Goal: Obtain resource: Download file/media

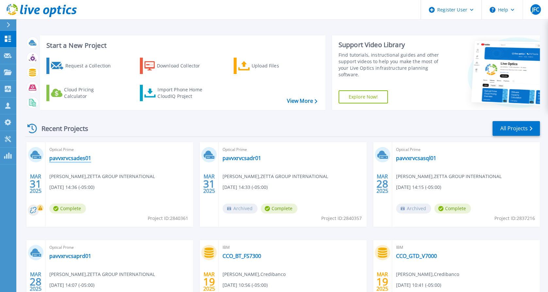
click at [81, 158] on link "pavvxrvcsades01" at bounding box center [70, 158] width 42 height 7
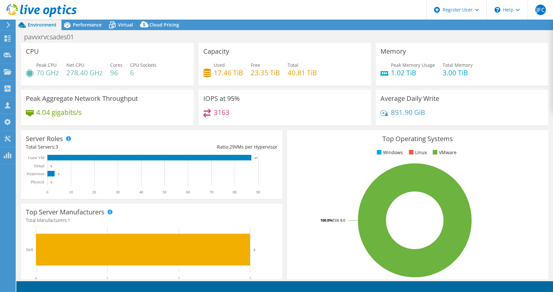
select select "USD"
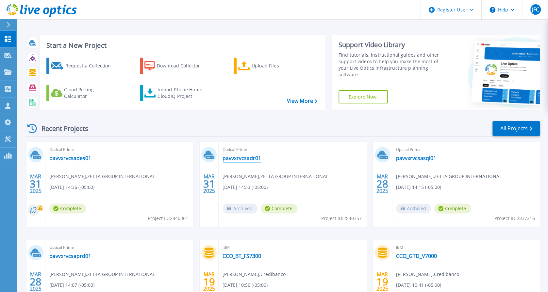
click at [247, 159] on link "pavvxrvcsadr01" at bounding box center [242, 158] width 39 height 7
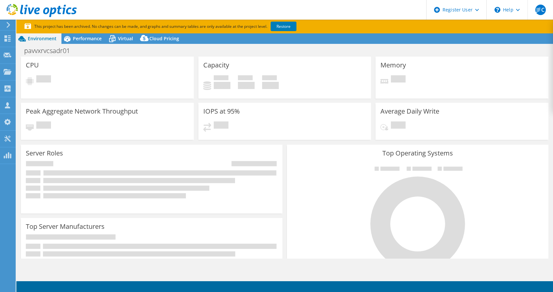
select select "USD"
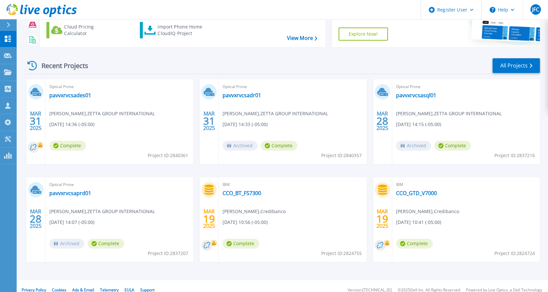
scroll to position [71, 0]
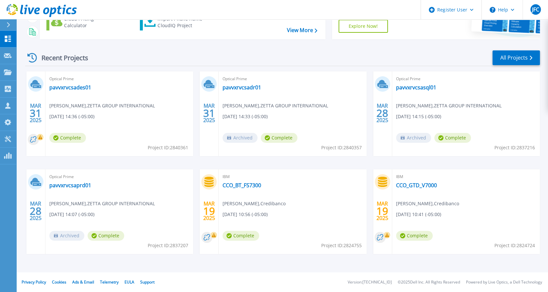
click at [401, 261] on div "MAR 31 2025 Optical Prime pavvxrvcsades01 Jeimy Lovera , ZETTA GROUP INTERNATIO…" at bounding box center [280, 169] width 520 height 196
click at [533, 57] on link "All Projects" at bounding box center [516, 57] width 47 height 15
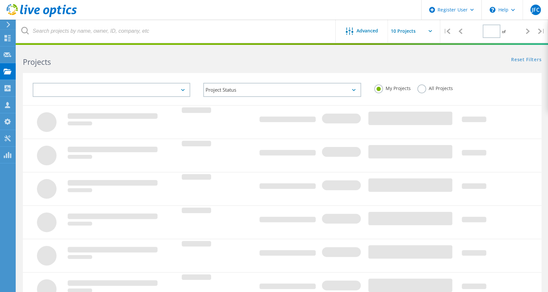
type input "1"
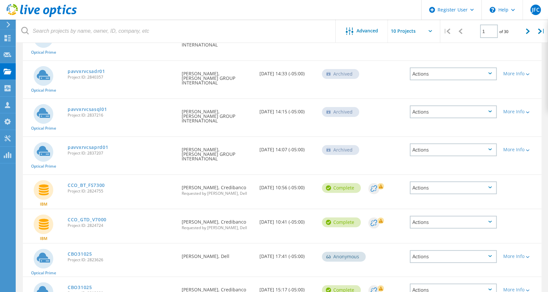
scroll to position [124, 0]
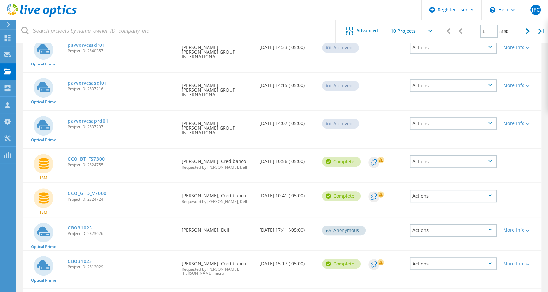
click at [77, 225] on link "CBO31025" at bounding box center [80, 227] width 25 height 5
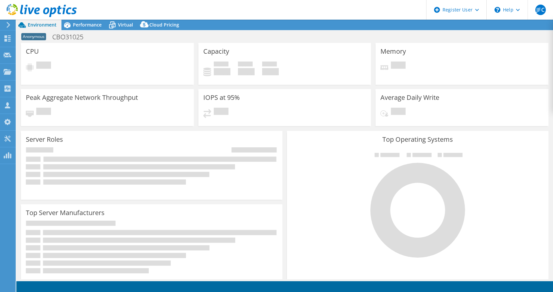
select select "USD"
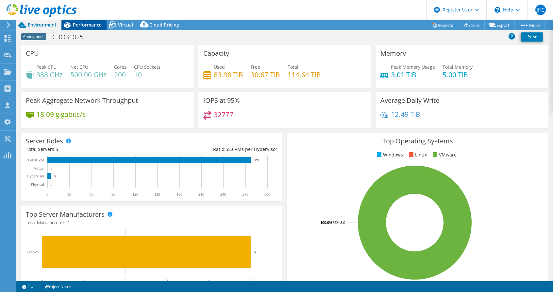
click at [89, 28] on div "Performance" at bounding box center [83, 25] width 45 height 10
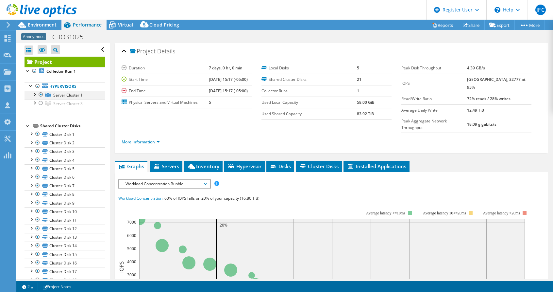
click at [35, 93] on div at bounding box center [34, 94] width 7 height 7
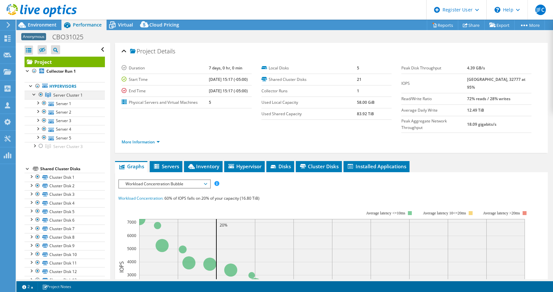
click at [35, 93] on div at bounding box center [34, 94] width 7 height 7
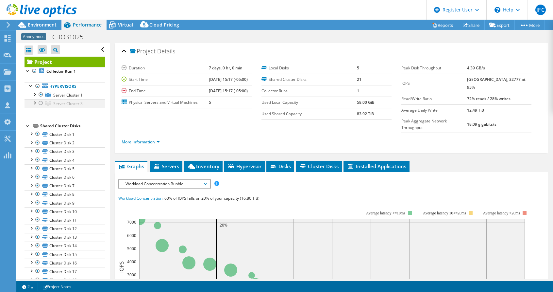
click at [34, 102] on div at bounding box center [34, 102] width 7 height 7
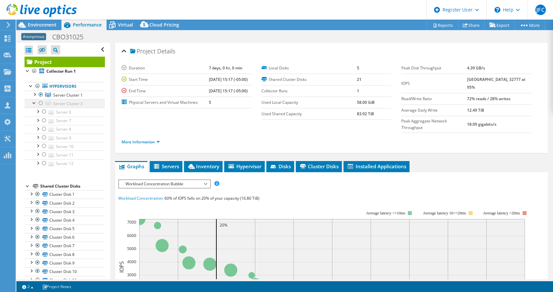
click at [34, 102] on div at bounding box center [34, 102] width 7 height 7
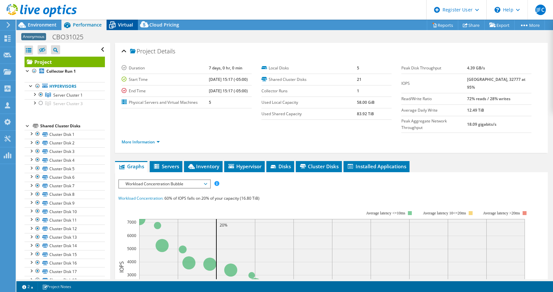
click at [120, 26] on span "Virtual" at bounding box center [125, 25] width 15 height 6
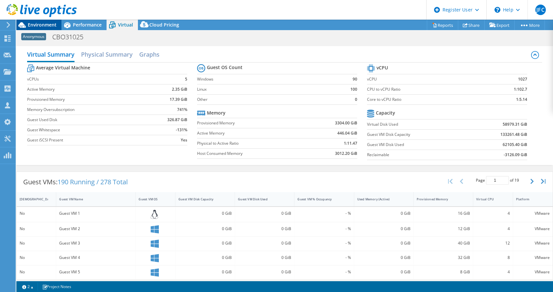
click at [42, 25] on span "Environment" at bounding box center [42, 25] width 29 height 6
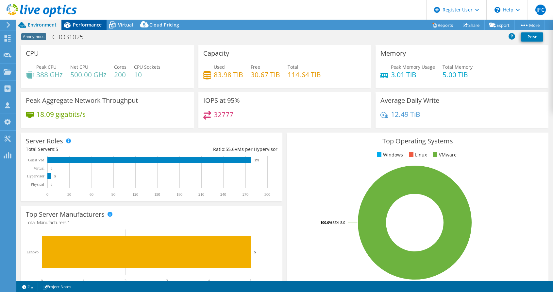
click at [94, 22] on span "Performance" at bounding box center [87, 25] width 29 height 6
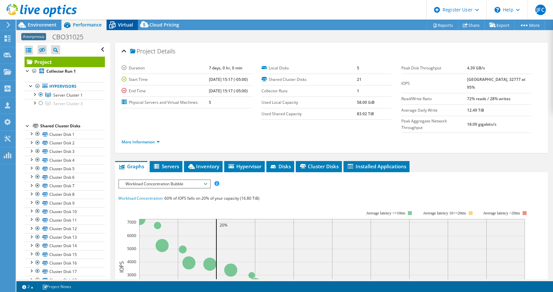
click at [119, 22] on span "Virtual" at bounding box center [125, 25] width 15 height 6
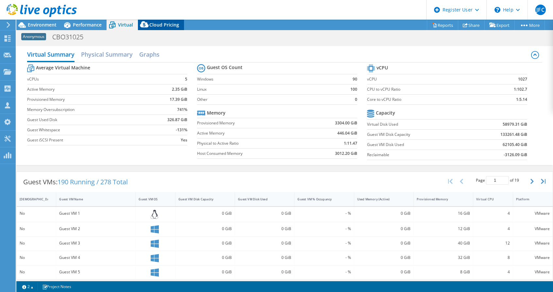
click at [156, 24] on span "Cloud Pricing" at bounding box center [164, 25] width 30 height 6
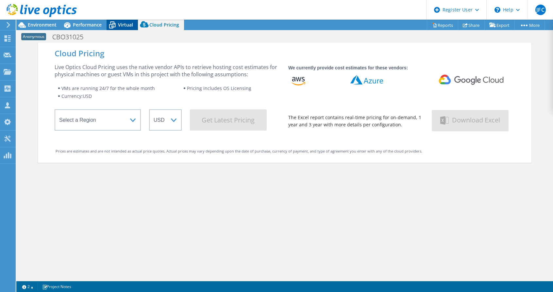
click at [124, 25] on span "Virtual" at bounding box center [125, 25] width 15 height 6
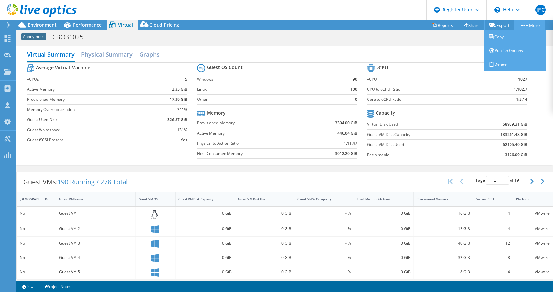
click at [521, 26] on link "More" at bounding box center [530, 25] width 30 height 10
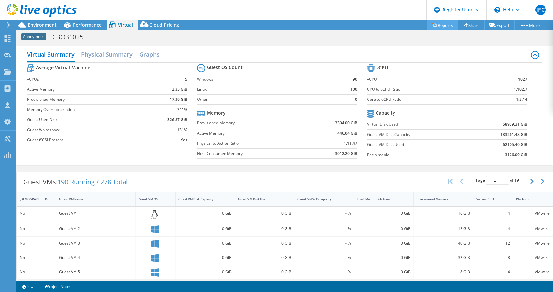
click at [445, 24] on link "Reports" at bounding box center [442, 25] width 31 height 10
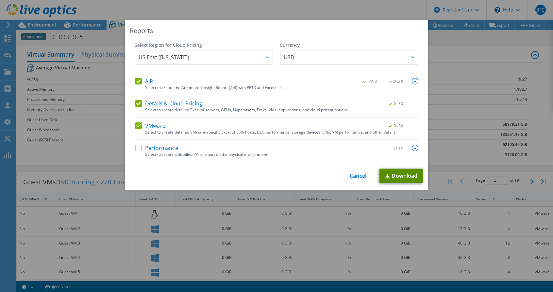
click at [401, 175] on link "Download" at bounding box center [402, 175] width 44 height 15
click at [435, 41] on div "Reports Select Region for Cloud Pricing Asia Pacific (Hong Kong) Asia Pacific (…" at bounding box center [276, 146] width 553 height 252
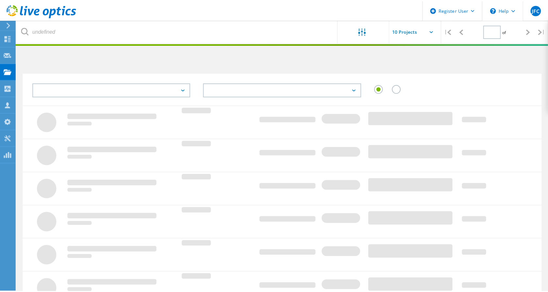
scroll to position [18, 0]
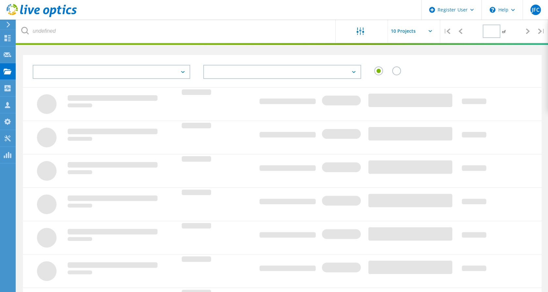
type input "1"
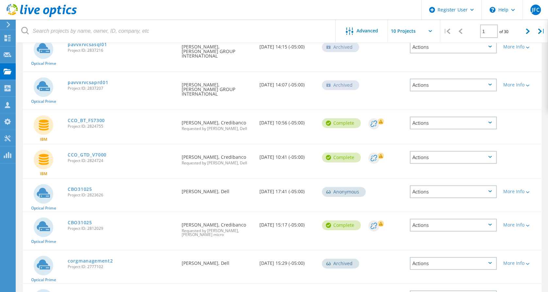
scroll to position [195, 0]
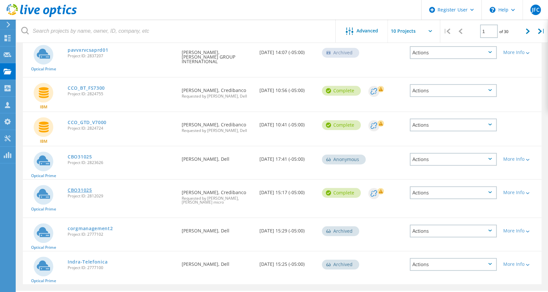
click at [78, 188] on link "CBO31025" at bounding box center [80, 190] width 25 height 5
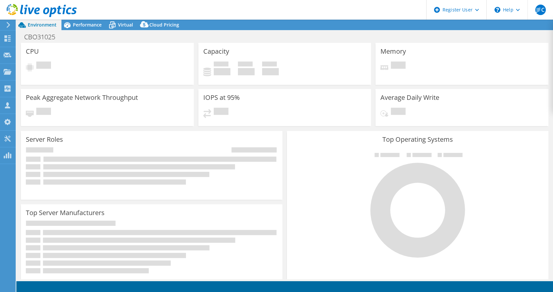
select select "USD"
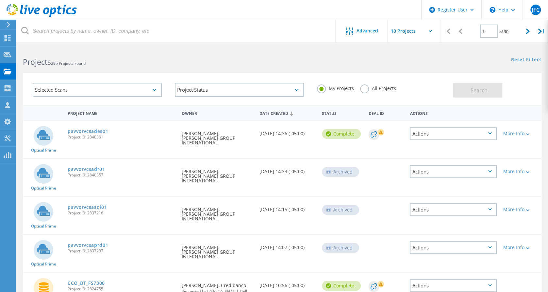
scroll to position [195, 0]
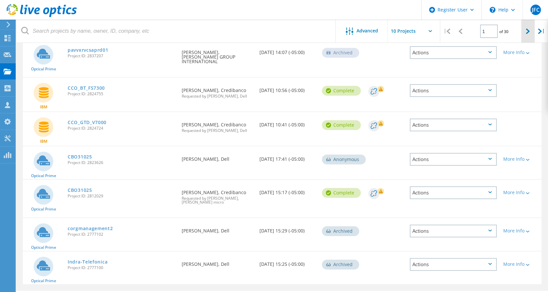
click at [528, 36] on div at bounding box center [527, 31] width 13 height 23
type input "2"
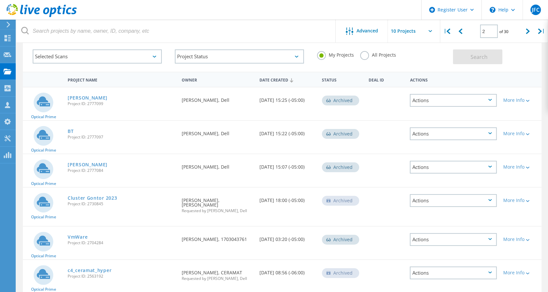
scroll to position [194, 0]
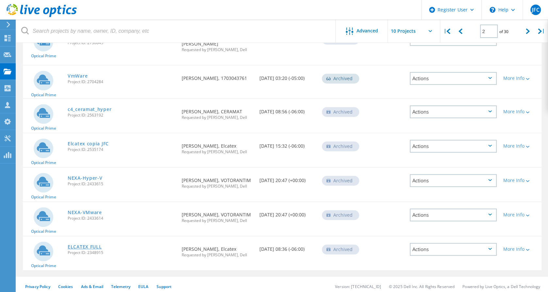
click at [79, 244] on link "ELCATEX FULL" at bounding box center [85, 246] width 34 height 5
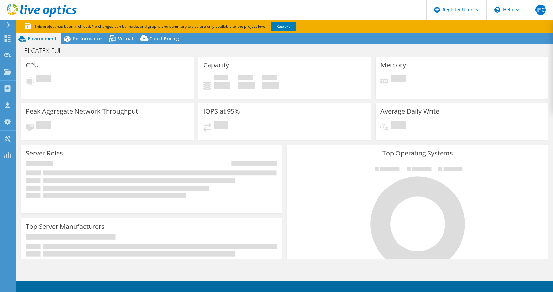
select select "USD"
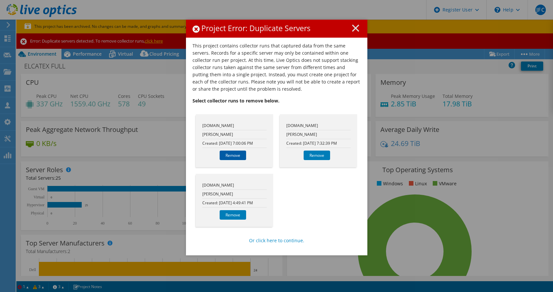
click at [228, 155] on link "Remove" at bounding box center [233, 154] width 26 height 9
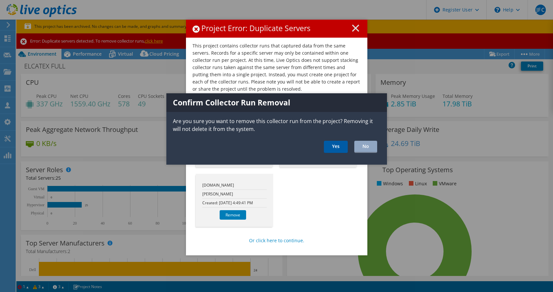
click at [341, 148] on link "Yes" at bounding box center [336, 147] width 24 height 12
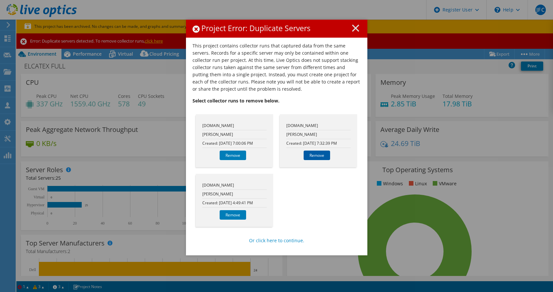
click at [306, 158] on link "Remove" at bounding box center [317, 154] width 26 height 9
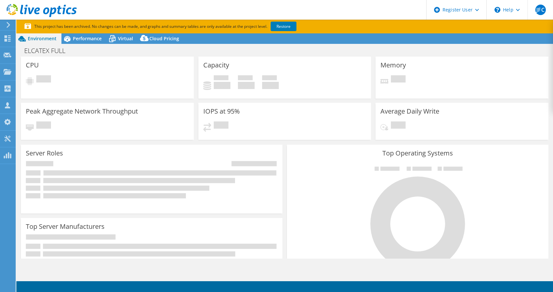
click at [339, 147] on div "Top Operating Systems Windows Linux VMware" at bounding box center [418, 223] width 262 height 157
select select "USD"
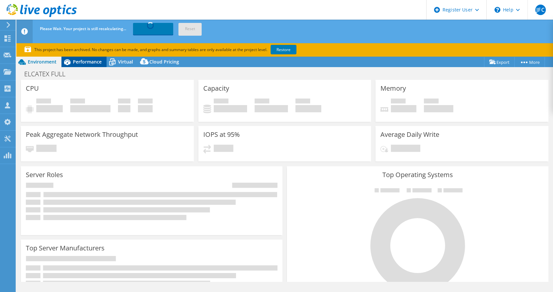
click at [83, 61] on span "Performance" at bounding box center [87, 62] width 29 height 6
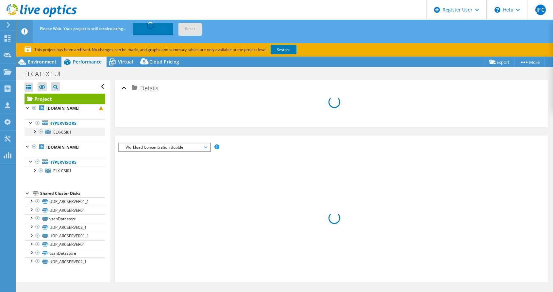
click at [33, 134] on div at bounding box center [34, 131] width 7 height 7
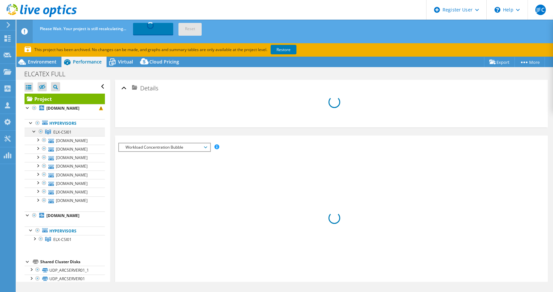
click at [33, 134] on div at bounding box center [34, 131] width 7 height 7
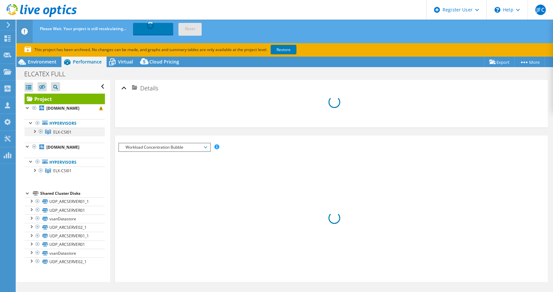
click at [34, 134] on div at bounding box center [34, 131] width 7 height 7
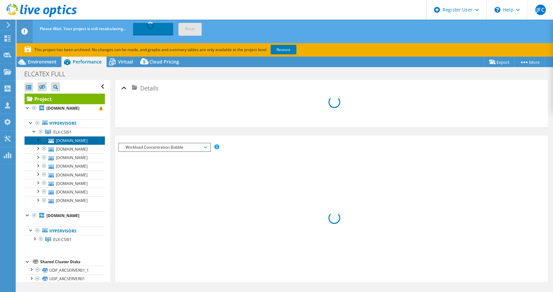
click at [65, 145] on link "[DOMAIN_NAME]" at bounding box center [65, 140] width 80 height 9
